Goal: Information Seeking & Learning: Find specific fact

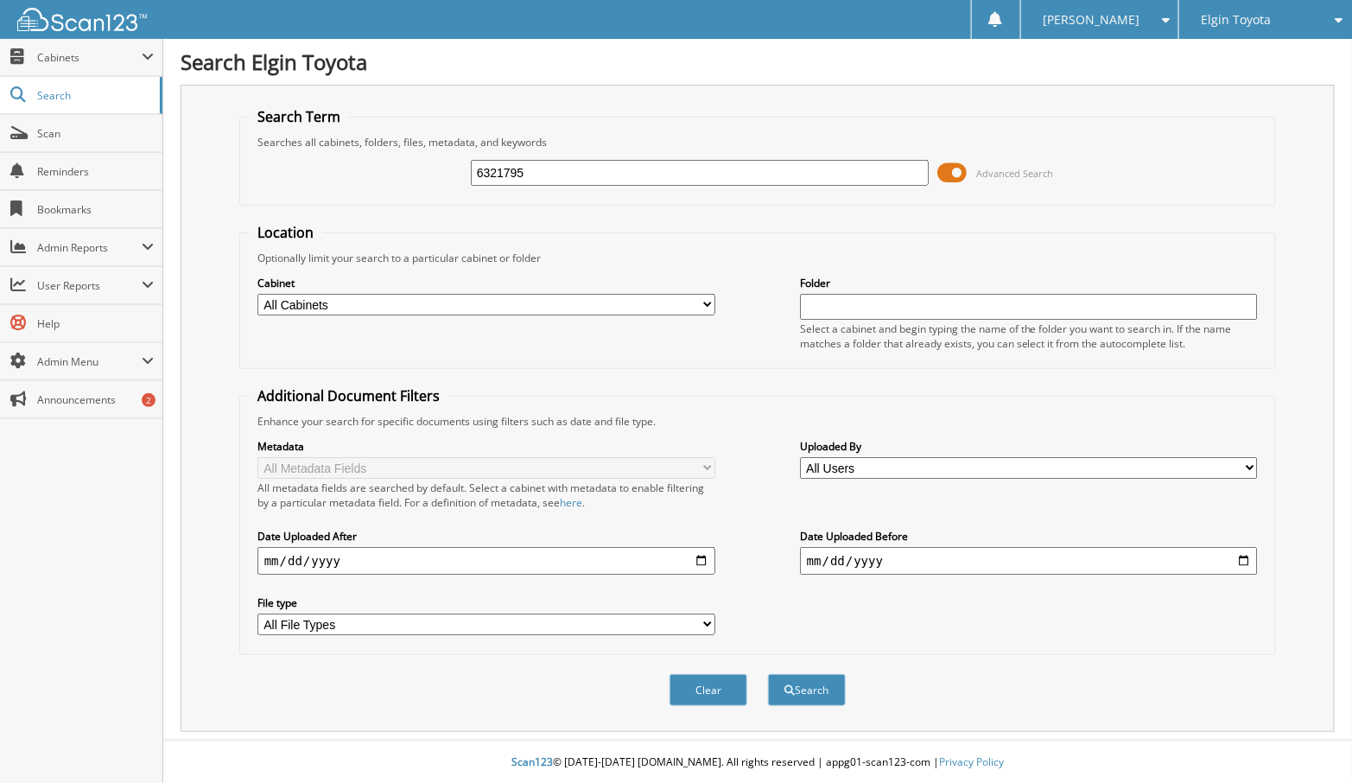
type input "6321795"
click at [768, 674] on button "Search" at bounding box center [807, 690] width 78 height 32
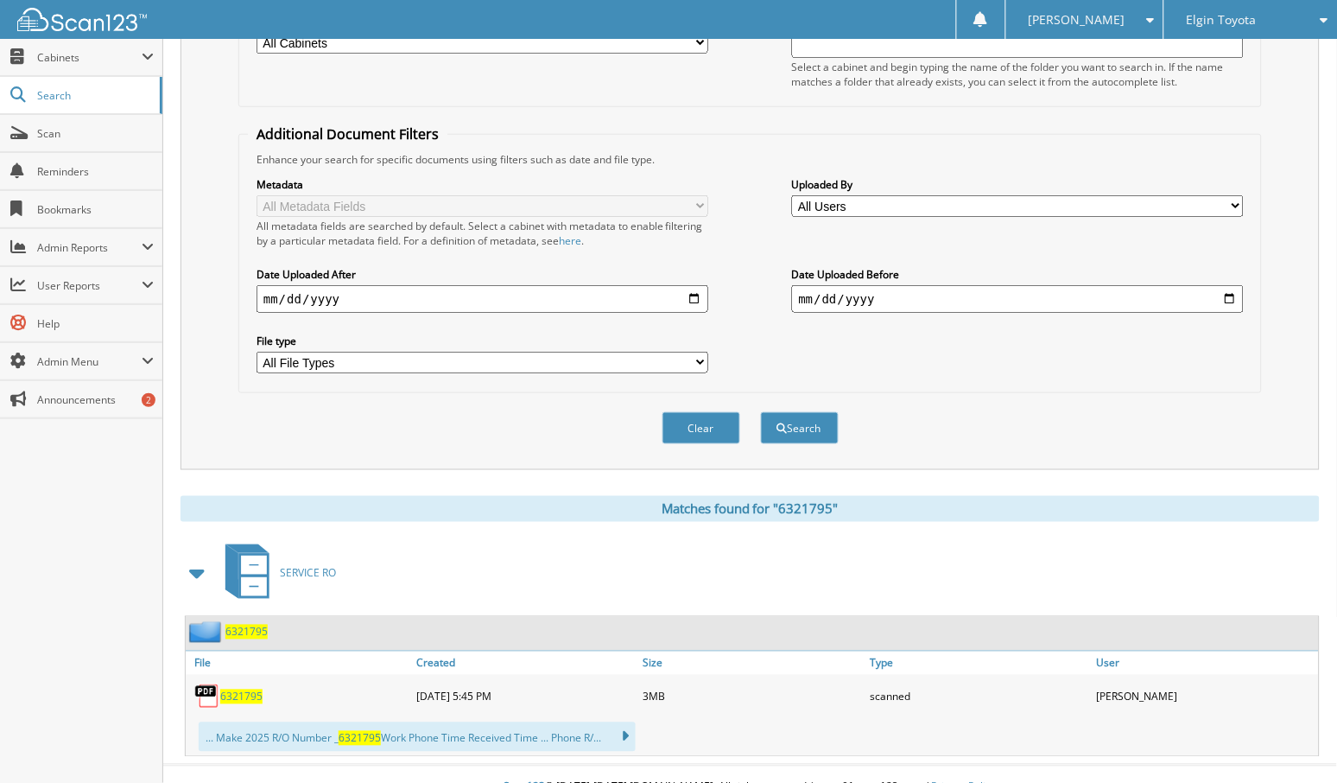
scroll to position [271, 0]
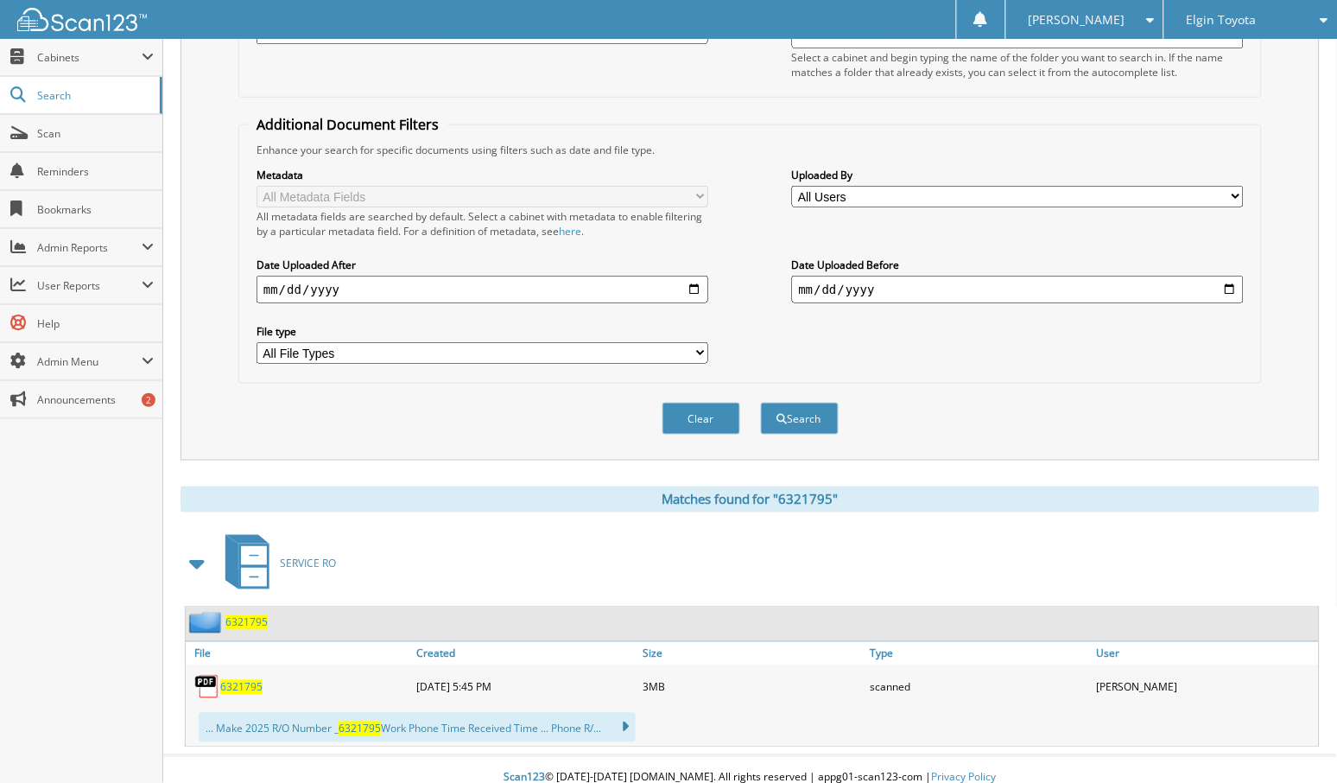
click at [234, 680] on span "6321795" at bounding box center [241, 687] width 42 height 15
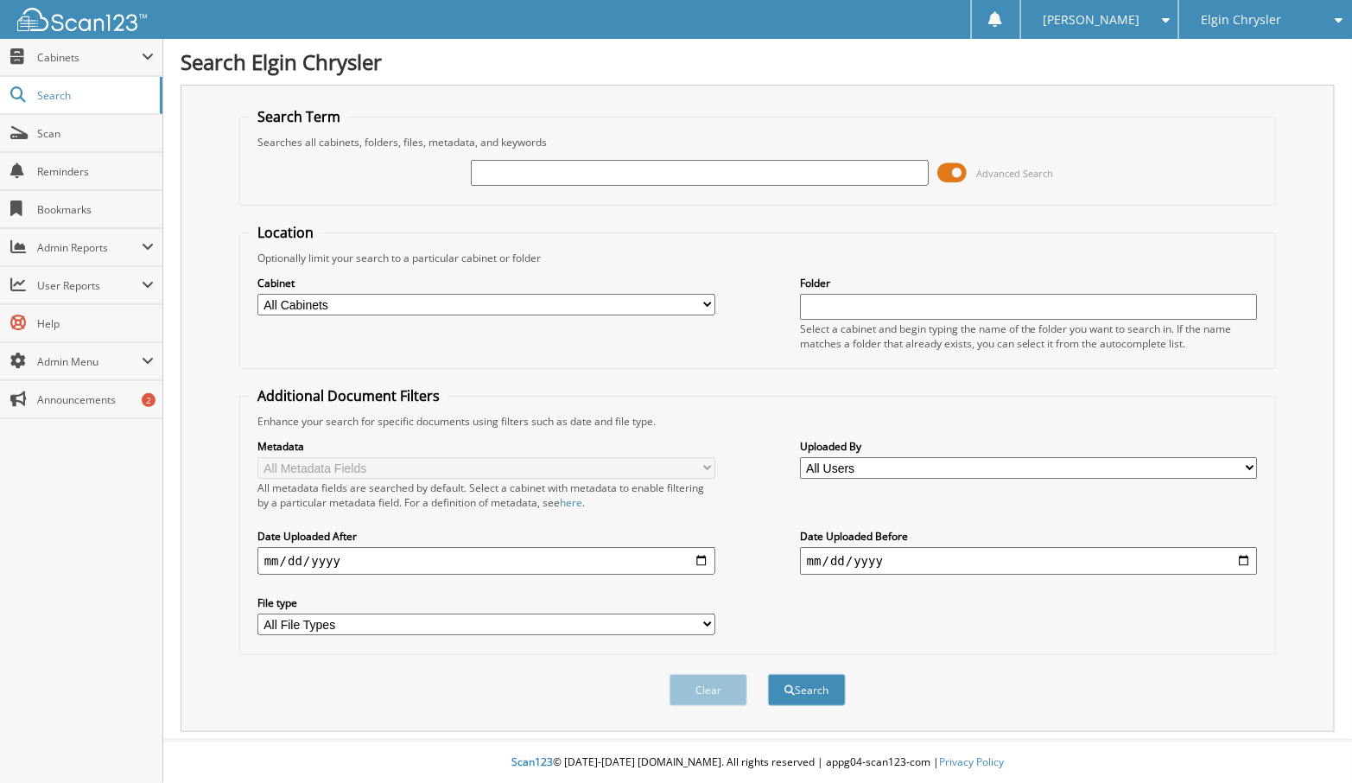
drag, startPoint x: 575, startPoint y: 162, endPoint x: 516, endPoint y: 173, distance: 59.8
paste input "1C4RJFDJ0MC718114"
type input "1C4RJFDJ0MC718114"
click at [827, 677] on button "Search" at bounding box center [807, 690] width 78 height 32
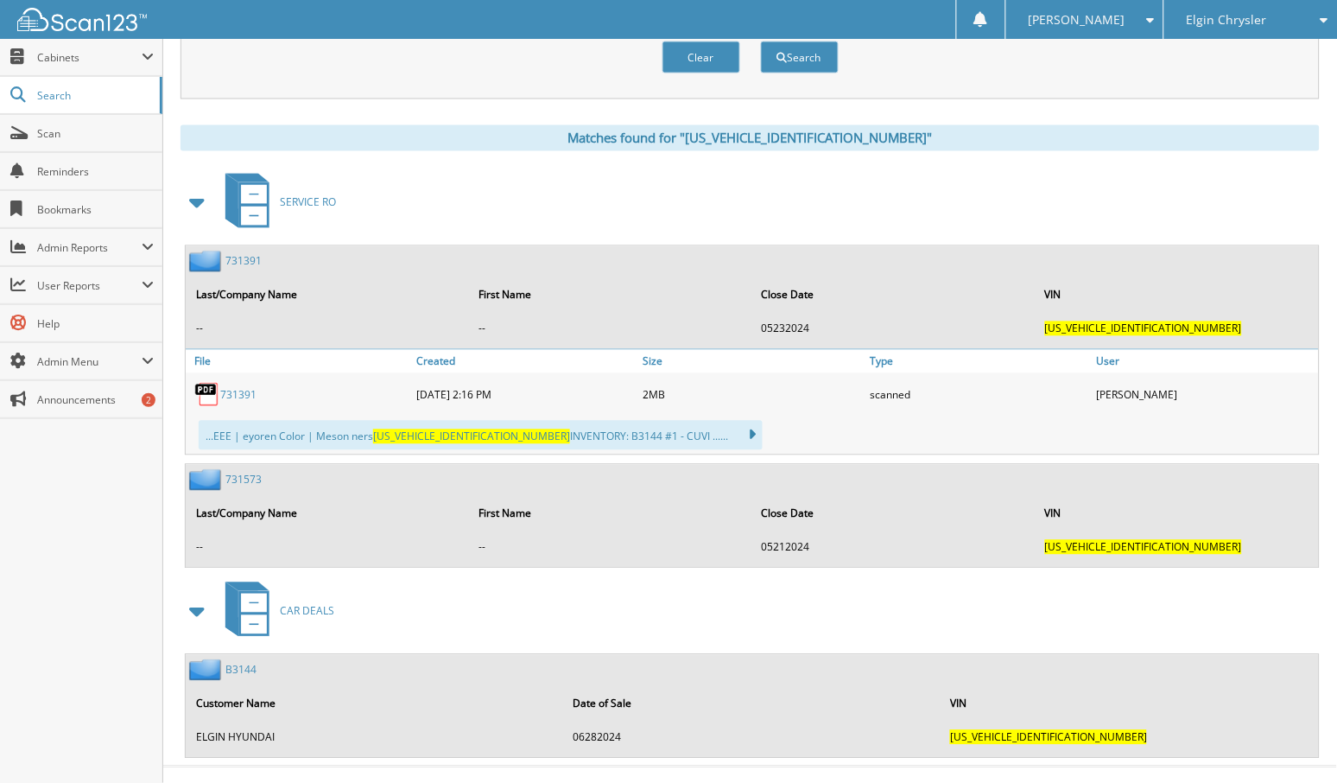
scroll to position [633, 0]
click at [244, 662] on link "B3144" at bounding box center [240, 669] width 31 height 15
